Goal: Communication & Community: Answer question/provide support

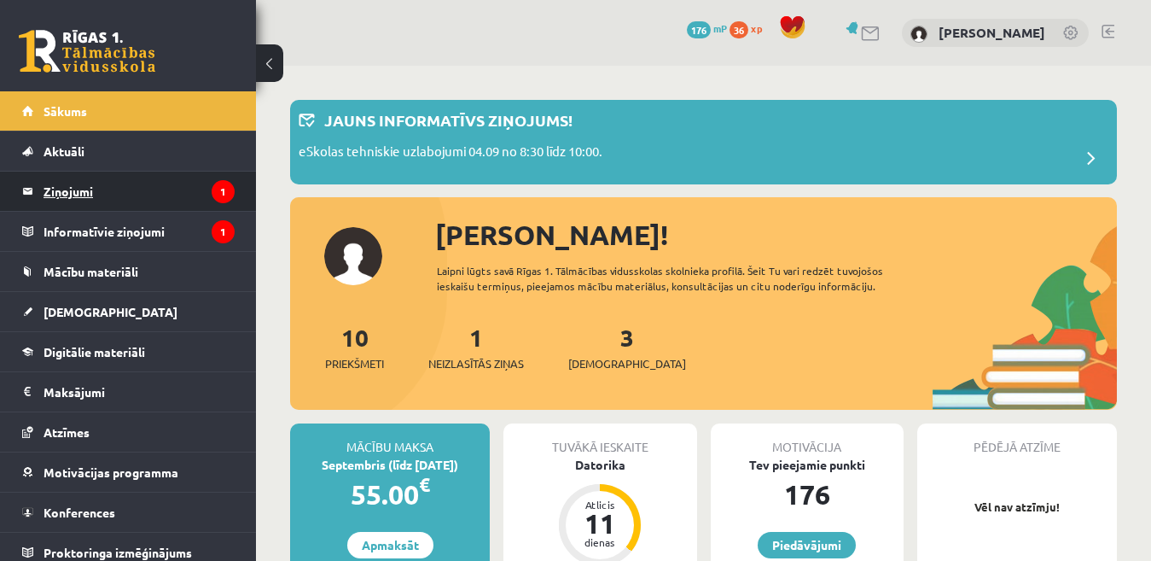
click at [115, 189] on legend "Ziņojumi 1" at bounding box center [139, 190] width 191 height 39
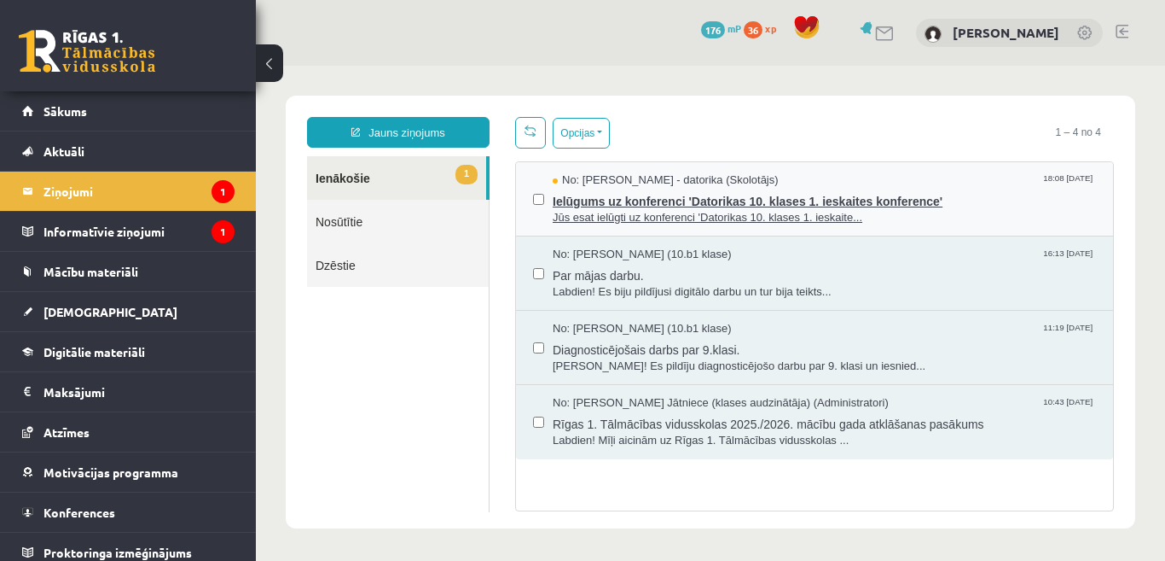
click at [677, 197] on span "Ielūgums uz konferenci 'Datorikas 10. klases 1. ieskaites konference'" at bounding box center [824, 199] width 543 height 21
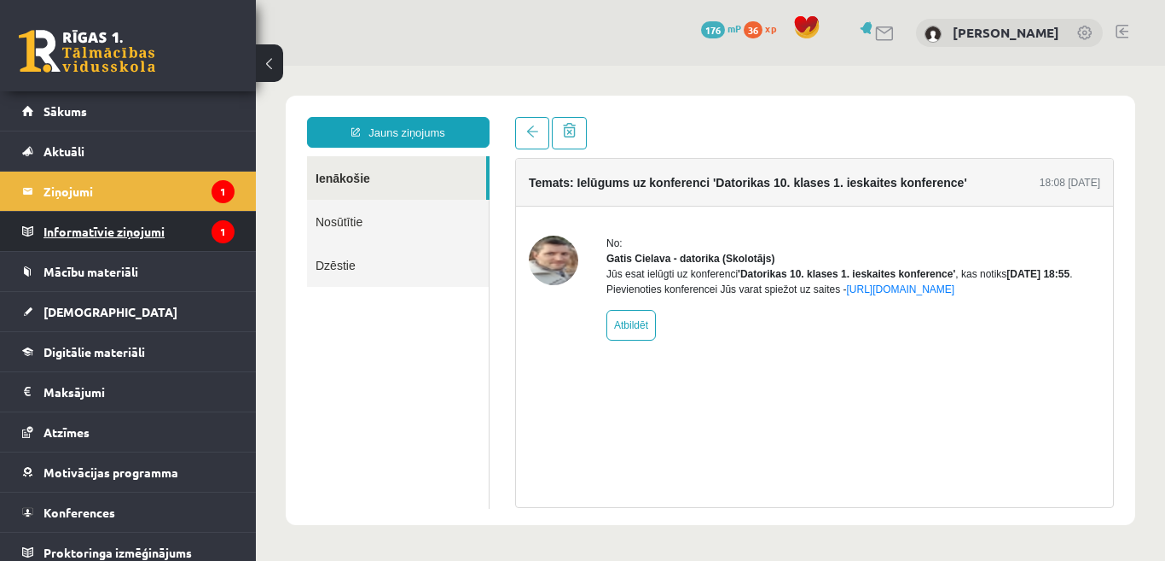
click at [84, 225] on legend "Informatīvie ziņojumi 1" at bounding box center [139, 231] width 191 height 39
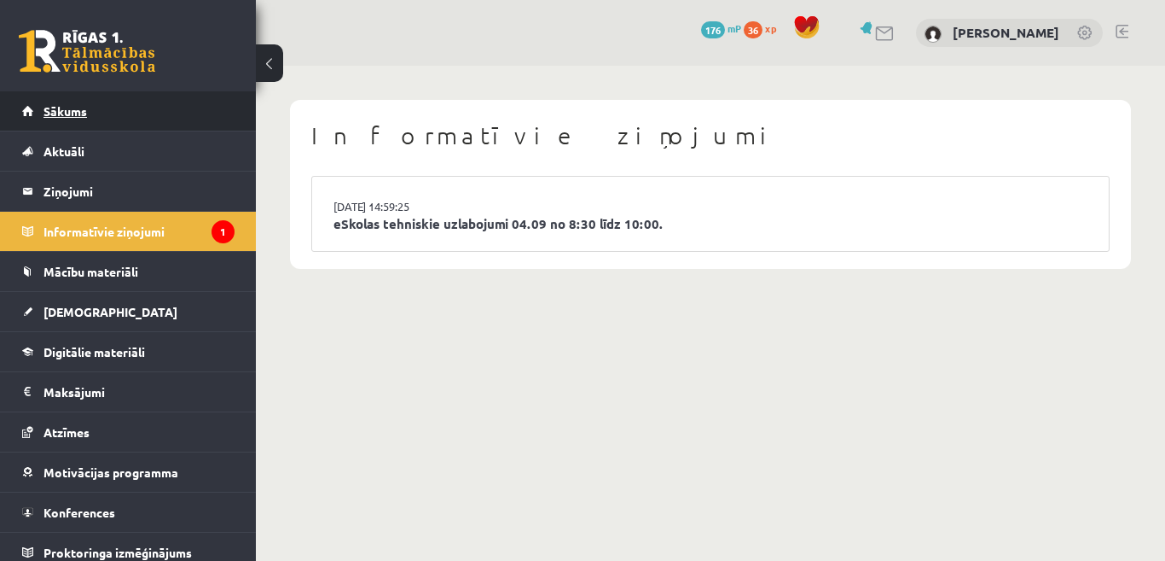
click at [58, 107] on span "Sākums" at bounding box center [66, 110] width 44 height 15
